Goal: Task Accomplishment & Management: Manage account settings

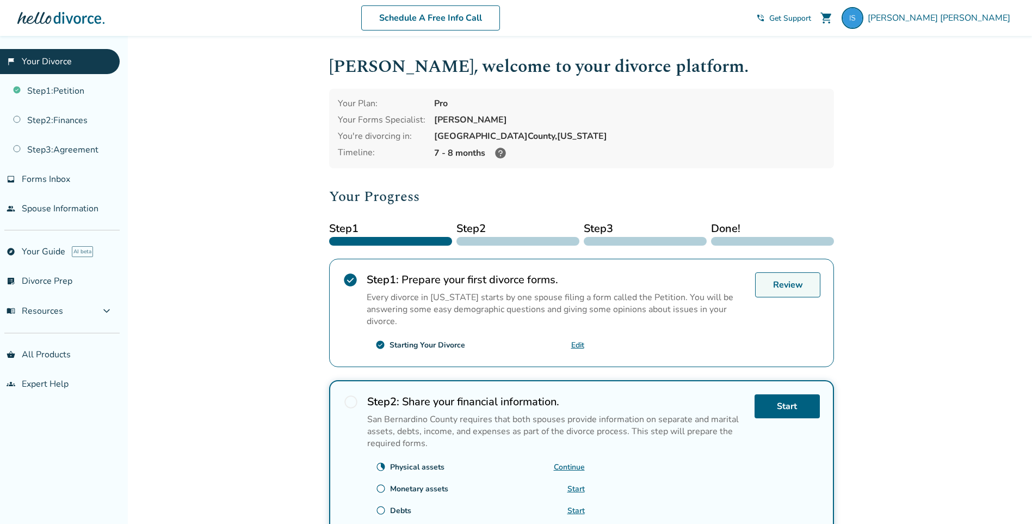
click at [770, 286] on link "Review" at bounding box center [787, 284] width 65 height 25
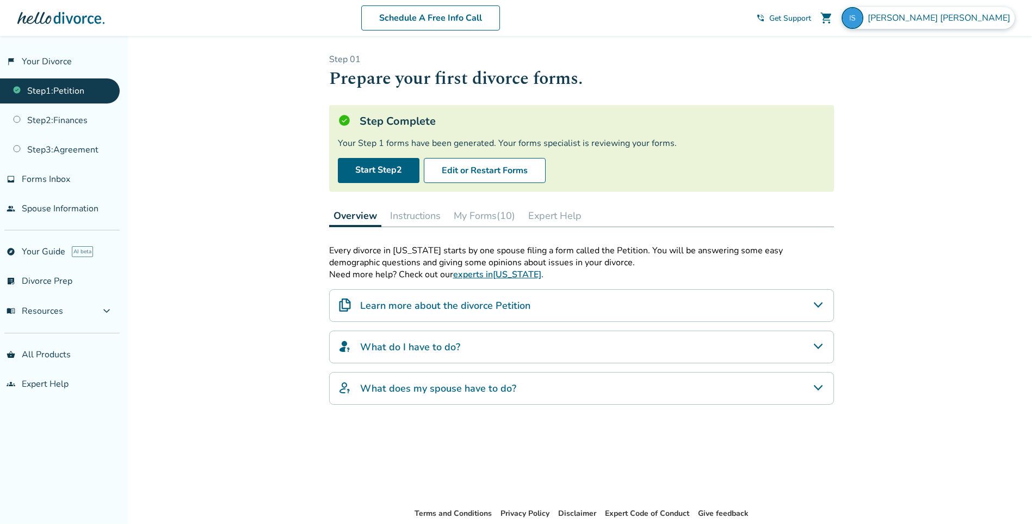
click at [967, 23] on span "[PERSON_NAME]" at bounding box center [941, 18] width 147 height 12
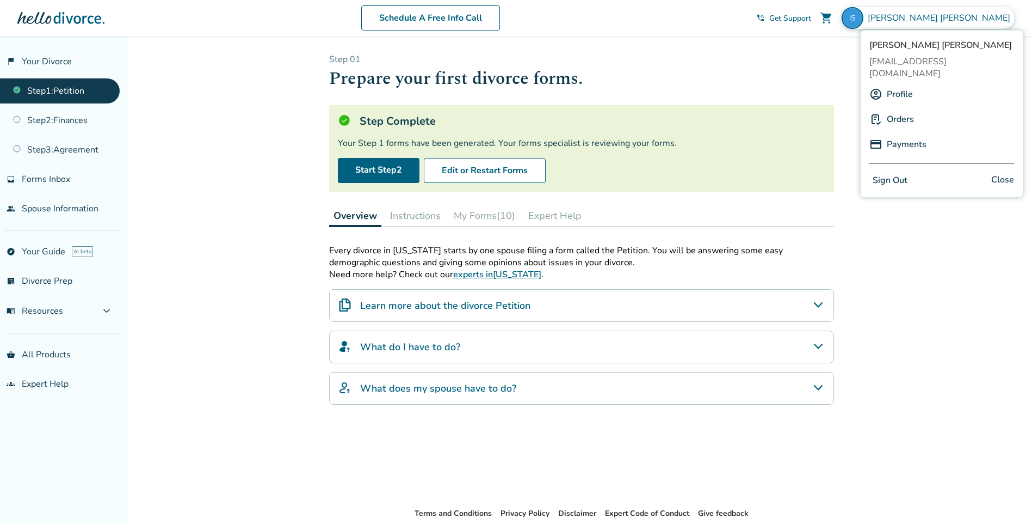
click at [899, 173] on button "Sign Out" at bounding box center [890, 181] width 41 height 16
